Goal: Task Accomplishment & Management: Manage account settings

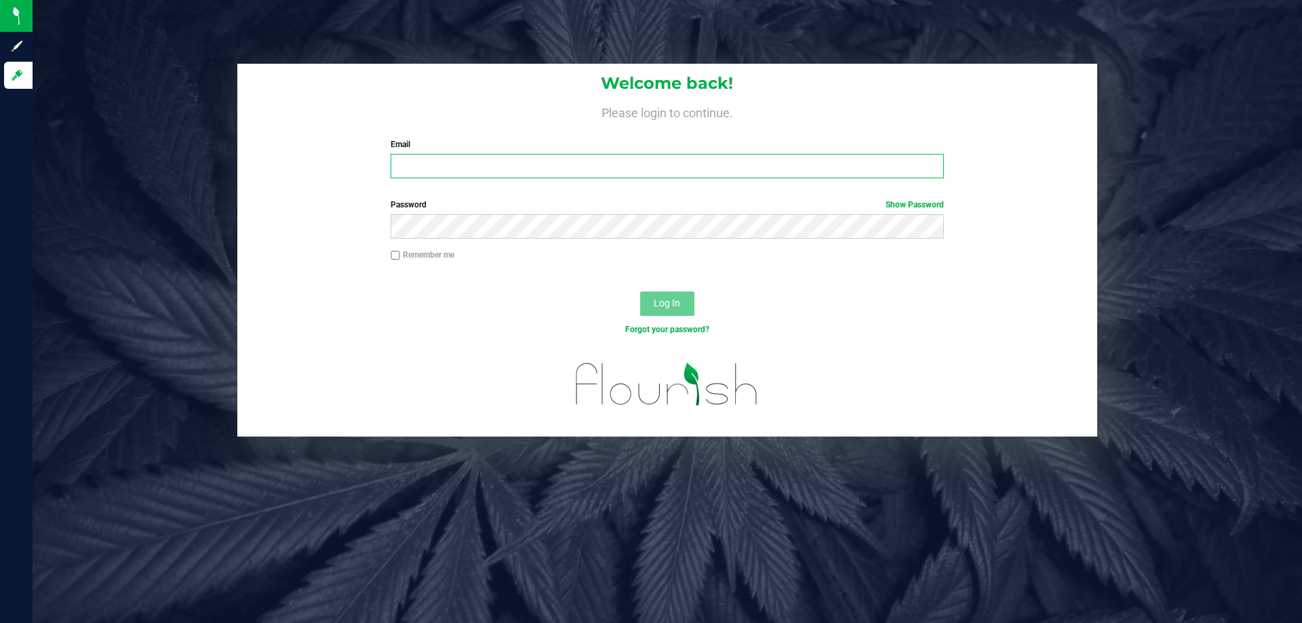
click at [443, 162] on input "Email" at bounding box center [667, 166] width 553 height 24
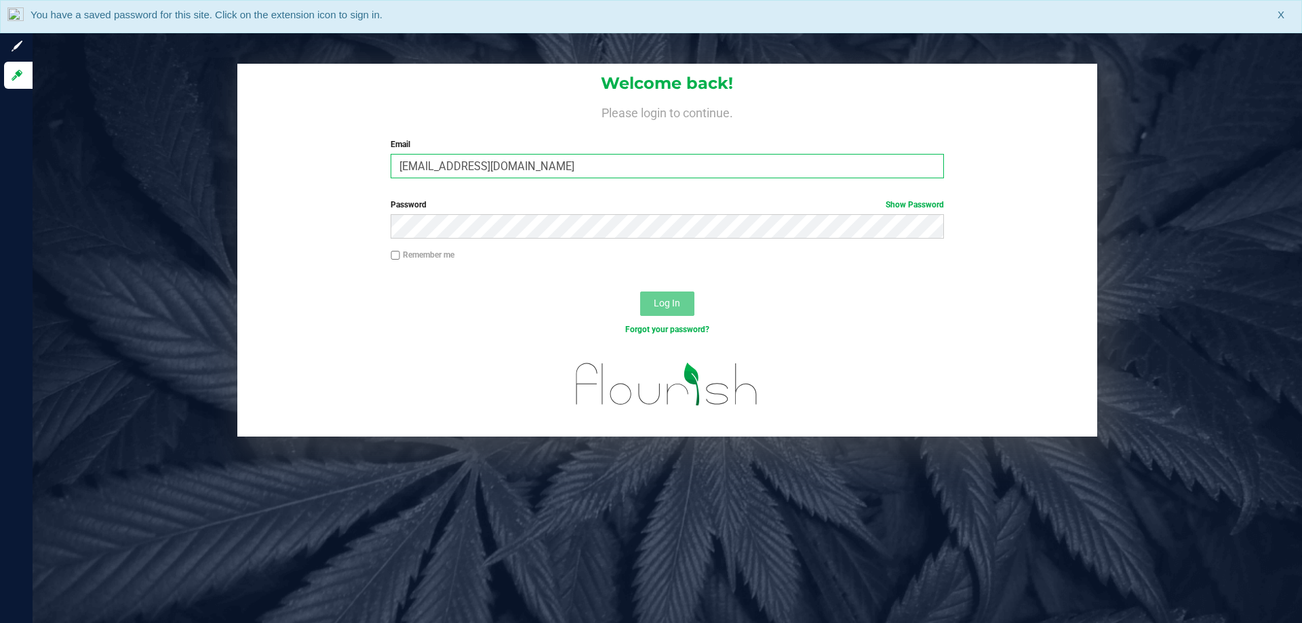
type input "[EMAIL_ADDRESS][DOMAIN_NAME]"
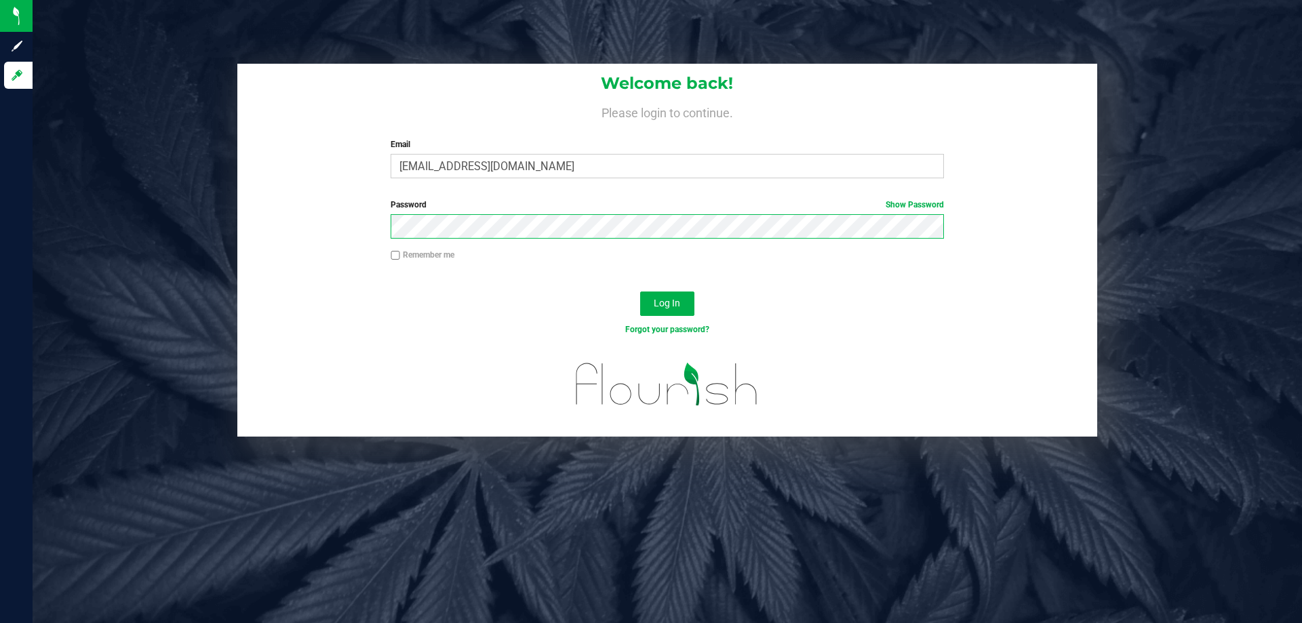
click at [640, 292] on button "Log In" at bounding box center [667, 304] width 54 height 24
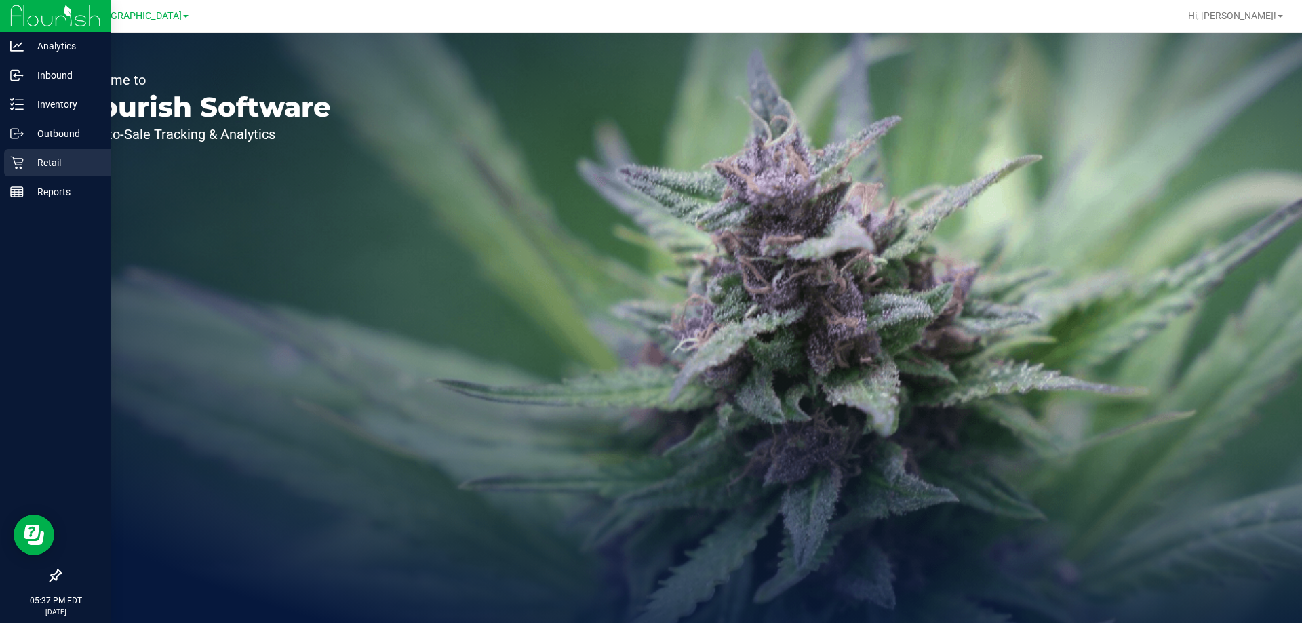
click at [43, 170] on p "Retail" at bounding box center [64, 163] width 81 height 16
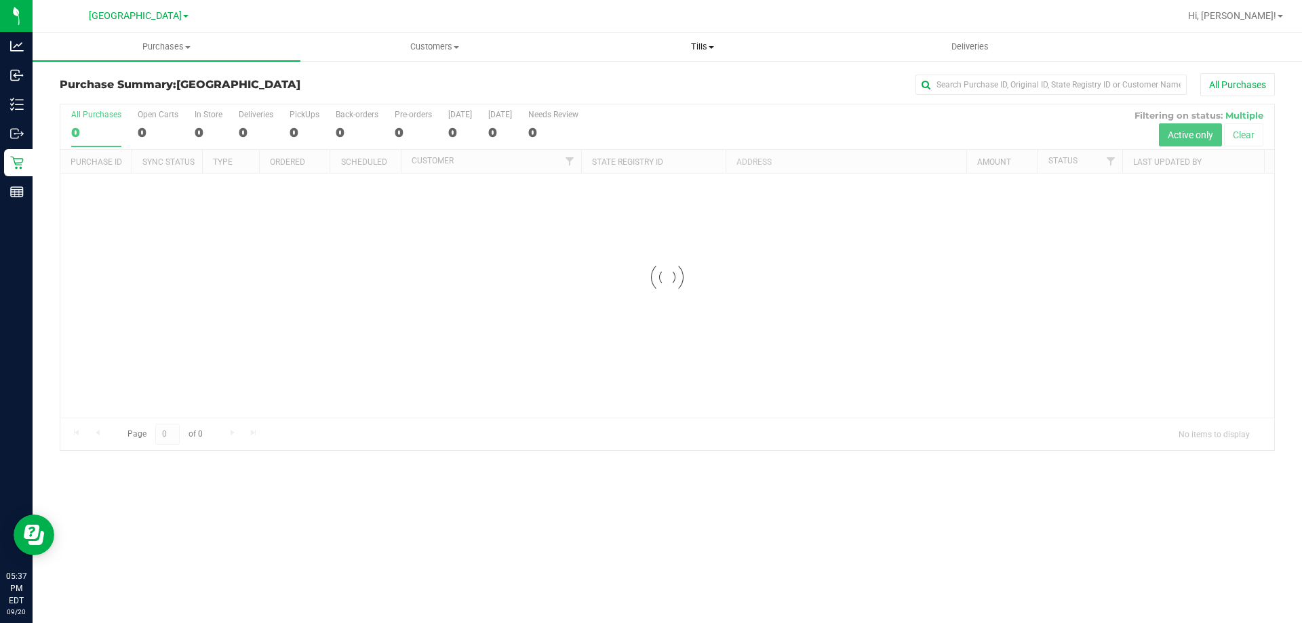
click at [697, 48] on span "Tills" at bounding box center [702, 47] width 267 height 12
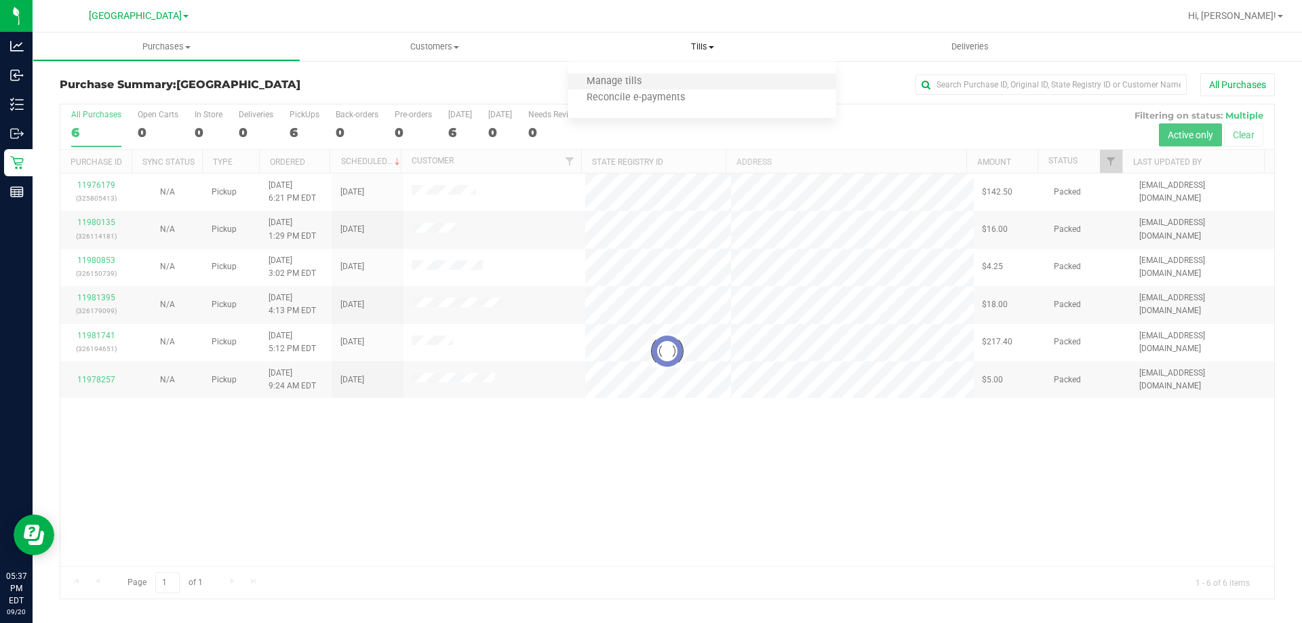
click at [685, 89] on li "Manage tills" at bounding box center [702, 82] width 268 height 16
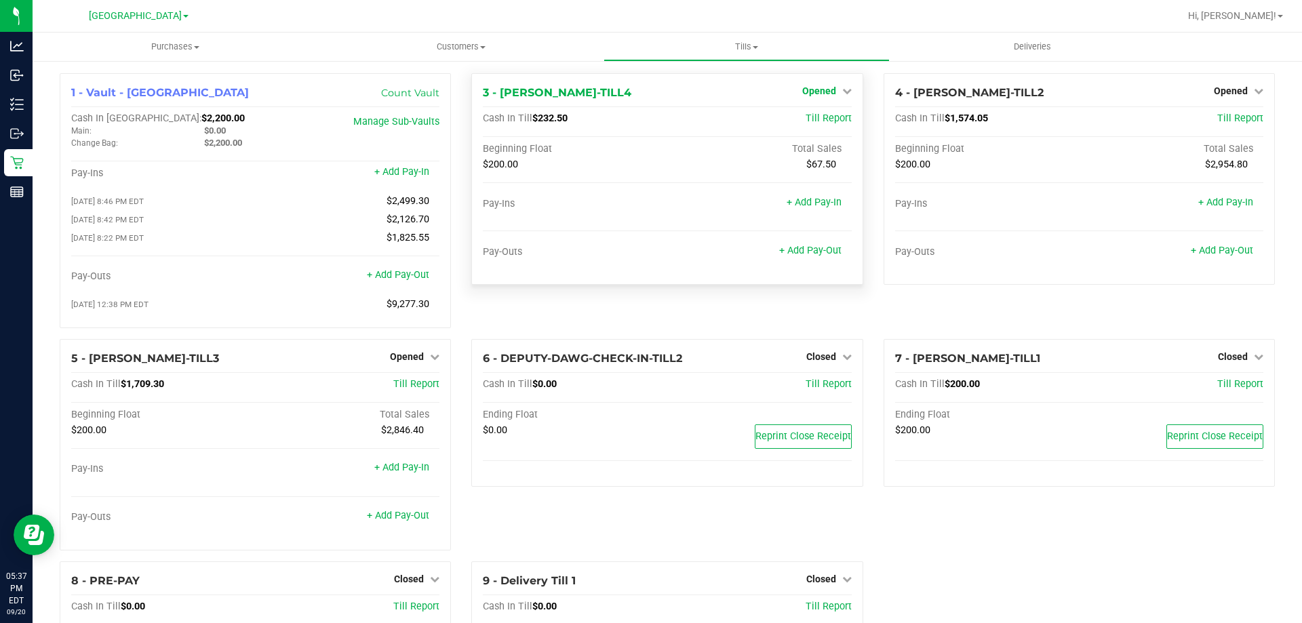
click at [824, 93] on span "Opened" at bounding box center [820, 90] width 34 height 11
click at [822, 118] on link "Close Till" at bounding box center [821, 119] width 37 height 11
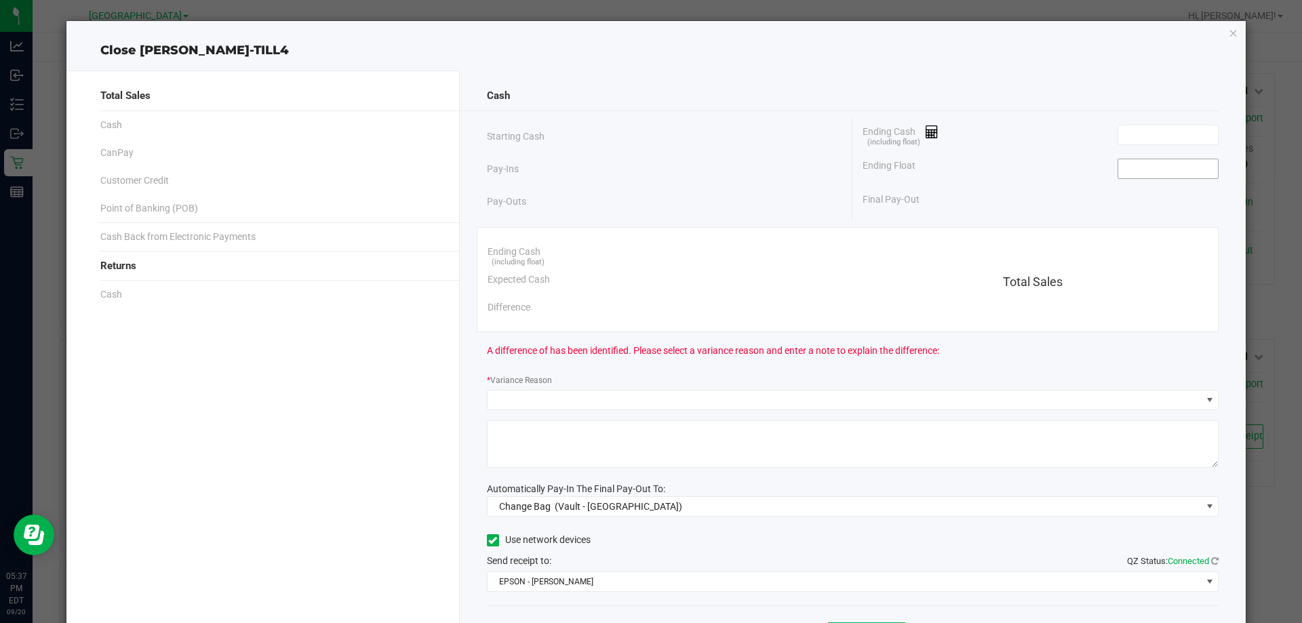
click at [1151, 174] on input at bounding box center [1169, 168] width 100 height 19
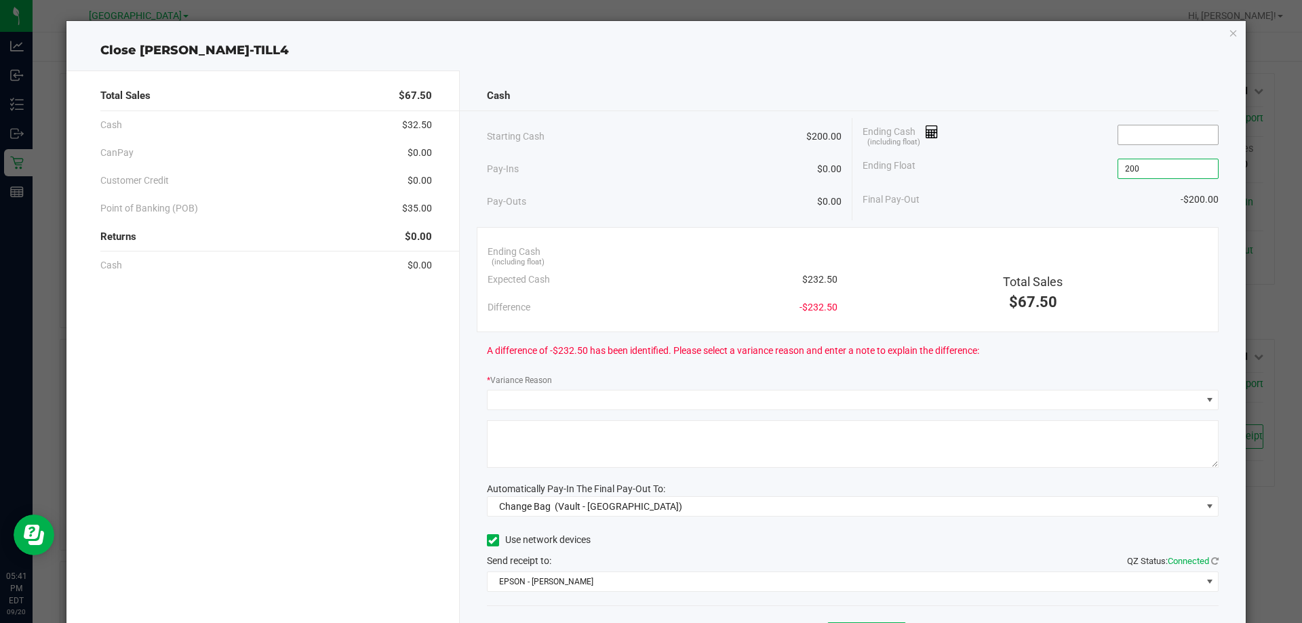
type input "$200.00"
click at [1152, 137] on input at bounding box center [1169, 135] width 100 height 19
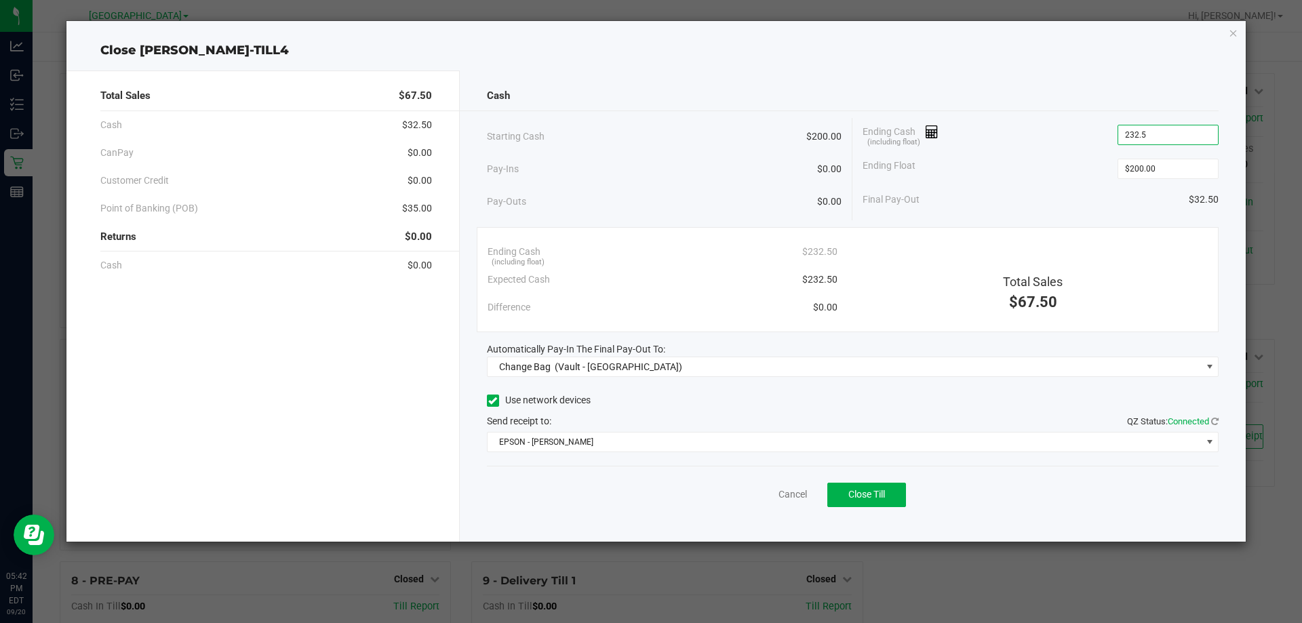
type input "$232.50"
click at [994, 134] on div "Ending Cash (including float) $232.50" at bounding box center [1041, 135] width 356 height 34
drag, startPoint x: 1068, startPoint y: 354, endPoint x: 1058, endPoint y: 364, distance: 13.4
click at [1068, 355] on div "Automatically Pay-In The Final Pay-Out To:" at bounding box center [853, 350] width 733 height 14
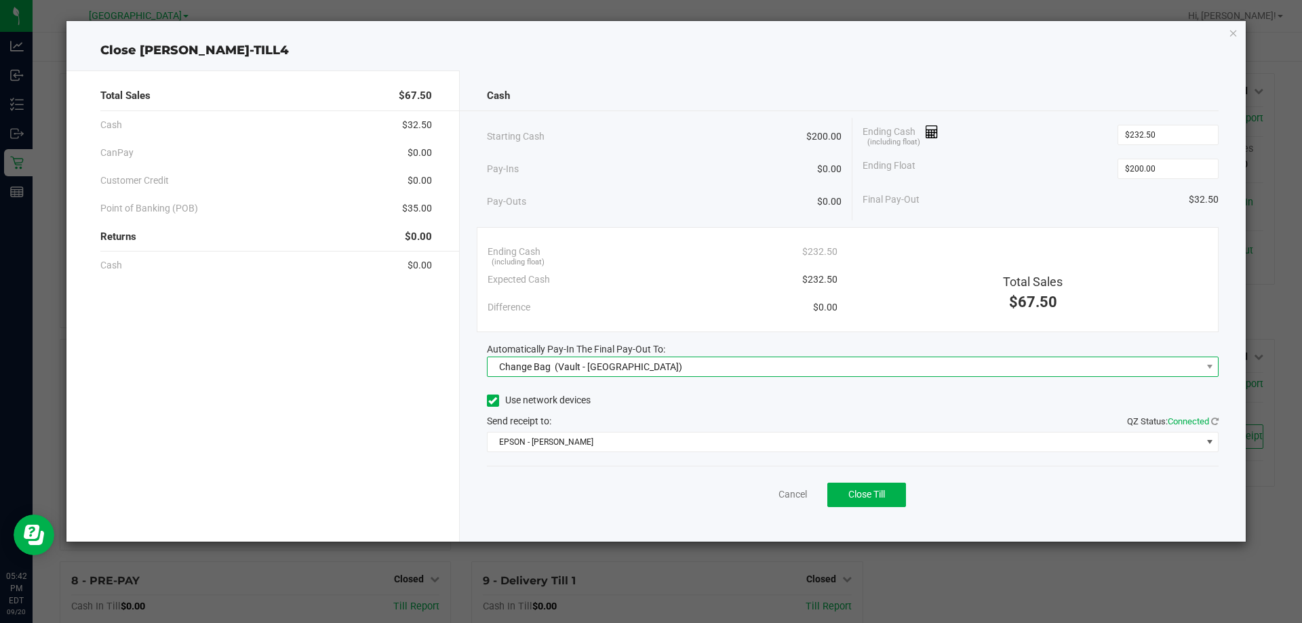
click at [1058, 366] on span "Change Bag (Vault - [GEOGRAPHIC_DATA])" at bounding box center [845, 367] width 714 height 19
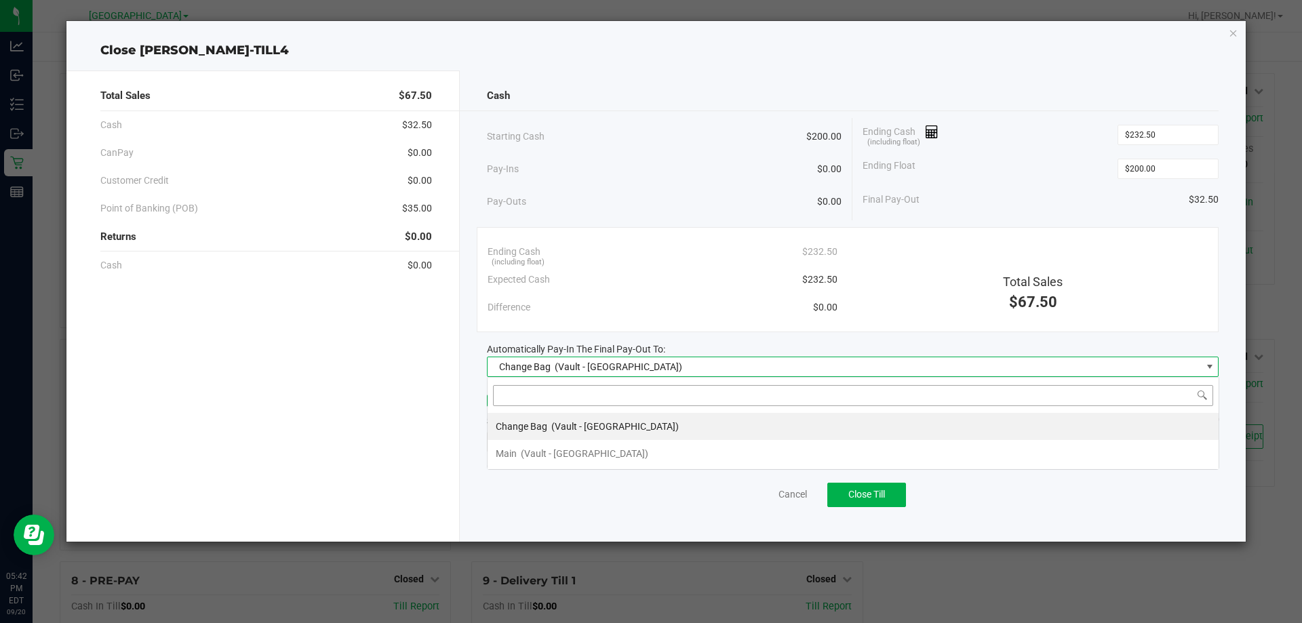
scroll to position [20, 732]
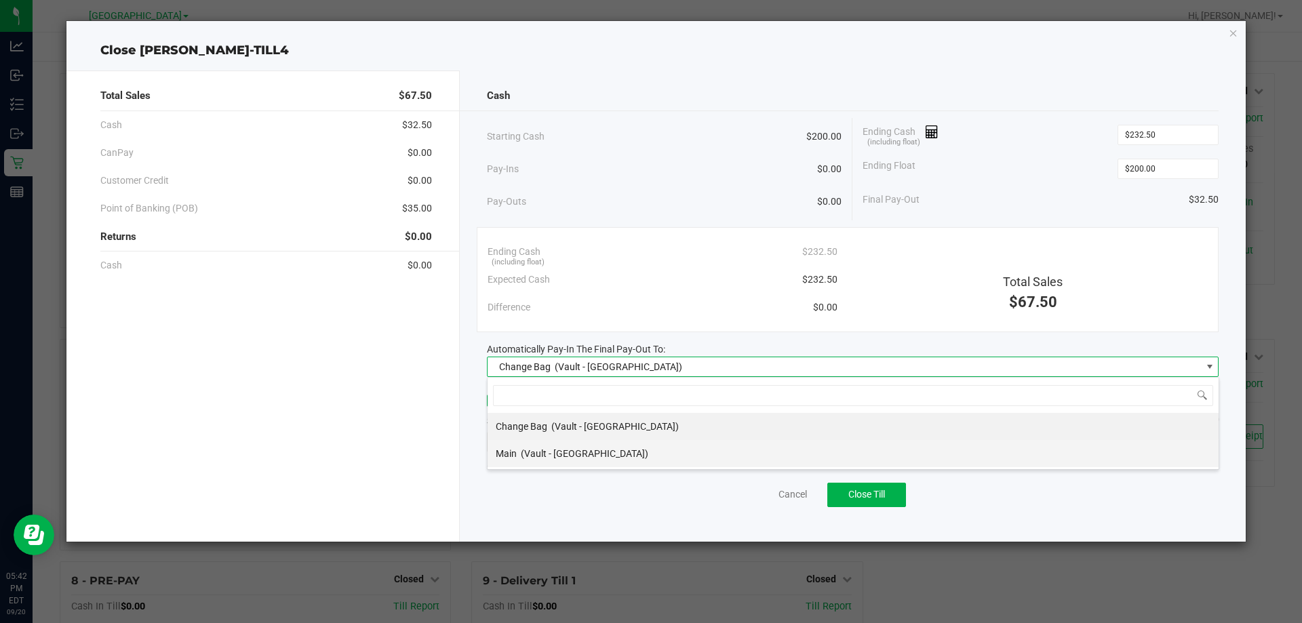
click at [978, 463] on li "Main (Vault - [GEOGRAPHIC_DATA])" at bounding box center [853, 453] width 731 height 27
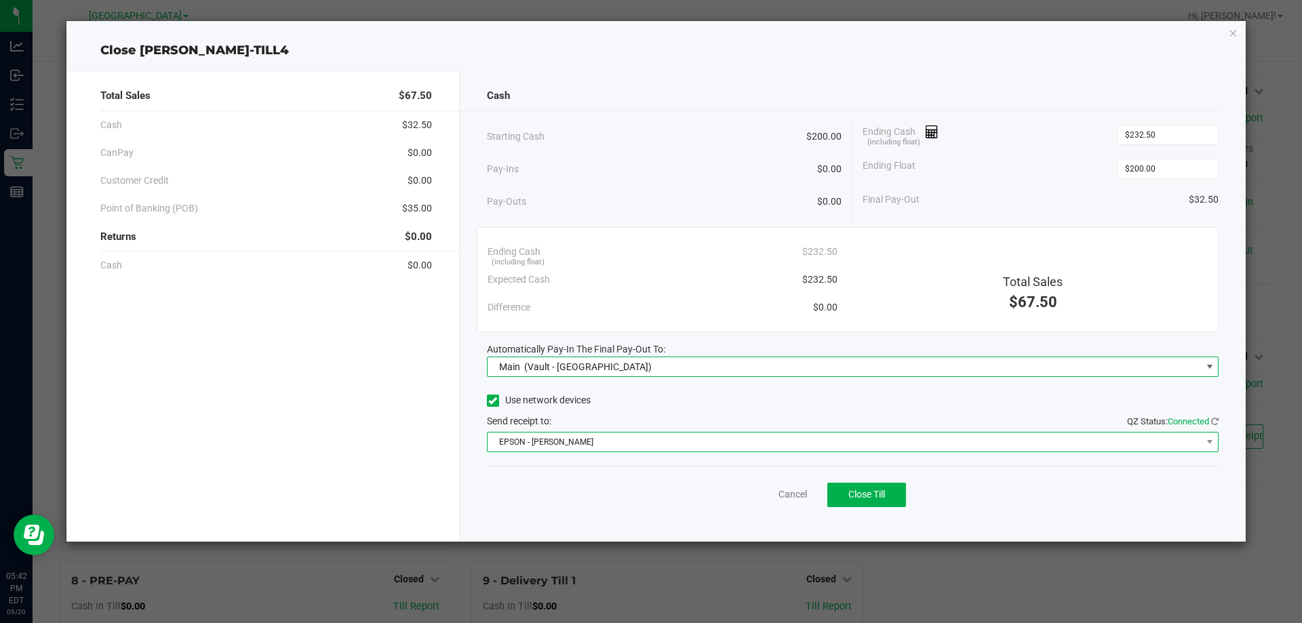
click at [978, 445] on span "EPSON - [PERSON_NAME]" at bounding box center [845, 442] width 714 height 19
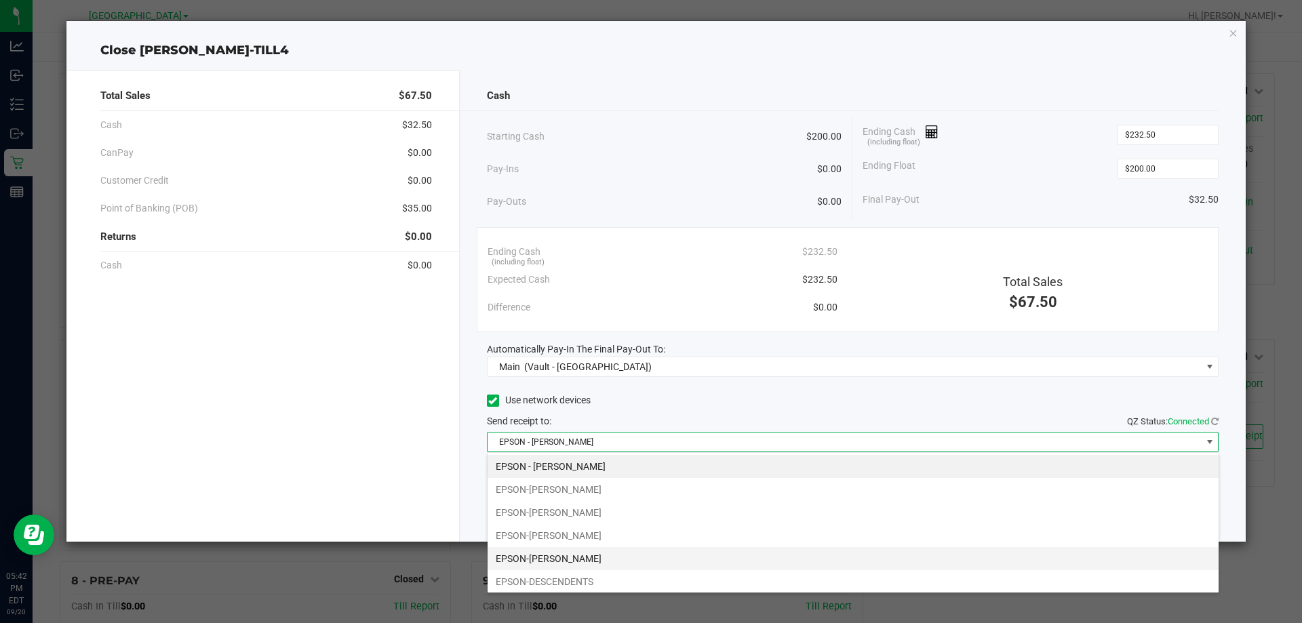
click at [803, 563] on li "EPSON-[PERSON_NAME]" at bounding box center [853, 558] width 731 height 23
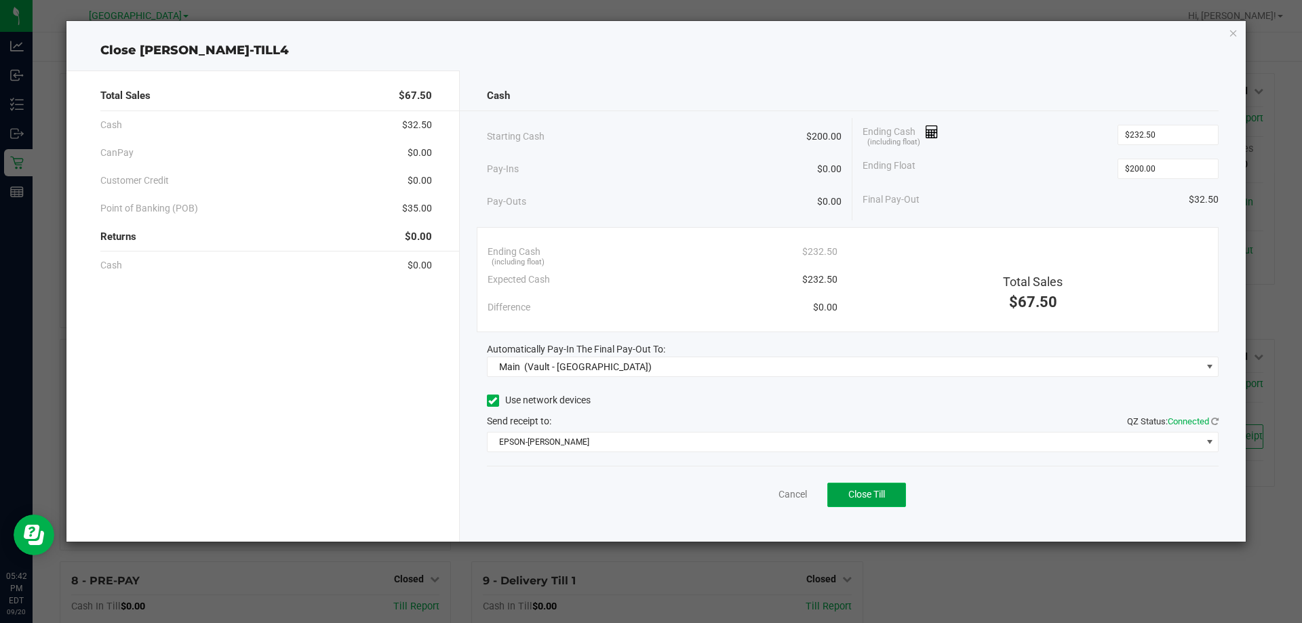
click at [848, 501] on button "Close Till" at bounding box center [867, 495] width 79 height 24
click at [1237, 26] on icon "button" at bounding box center [1233, 32] width 9 height 16
